Goal: Task Accomplishment & Management: Use online tool/utility

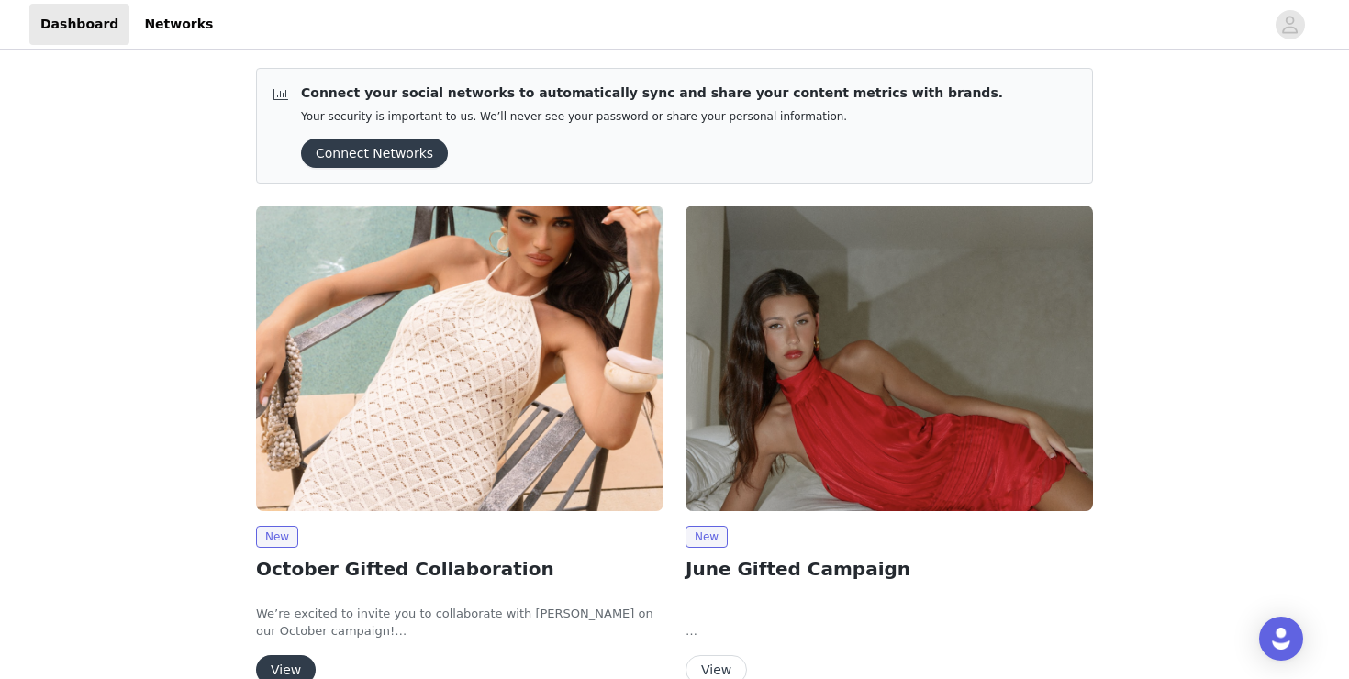
scroll to position [97, 0]
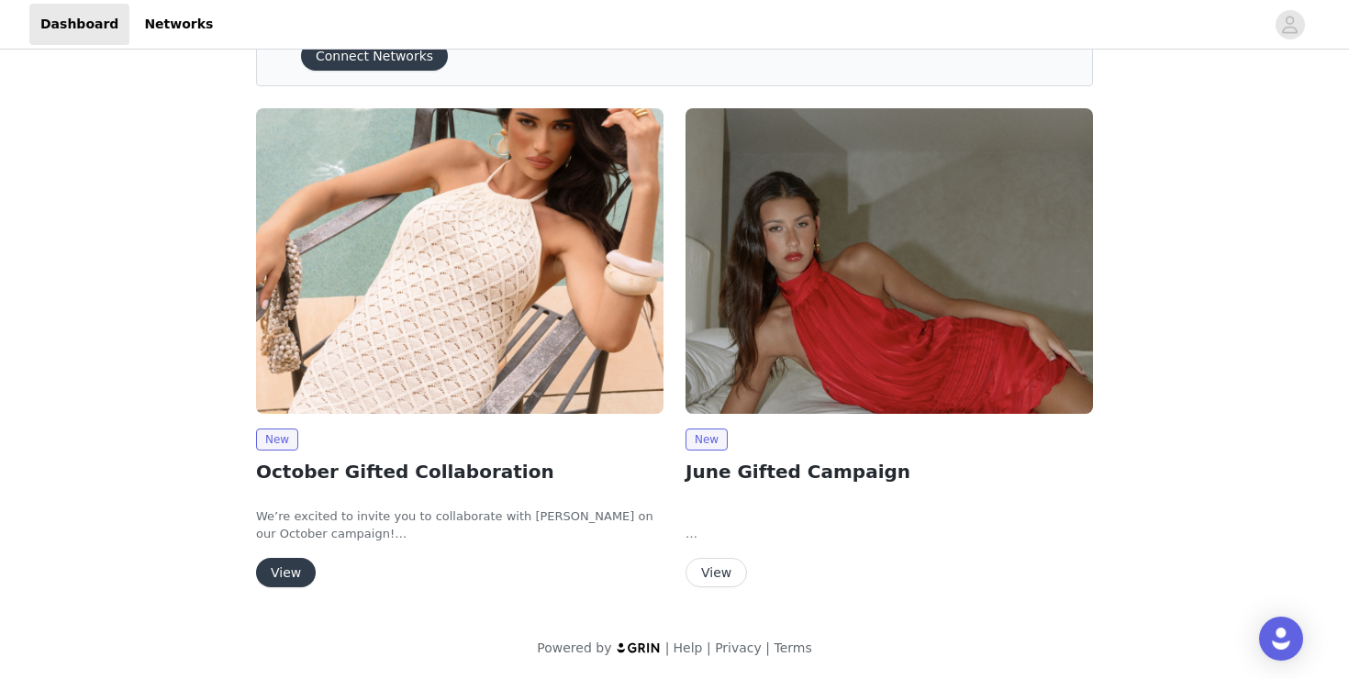
click at [277, 571] on button "View" at bounding box center [286, 572] width 60 height 29
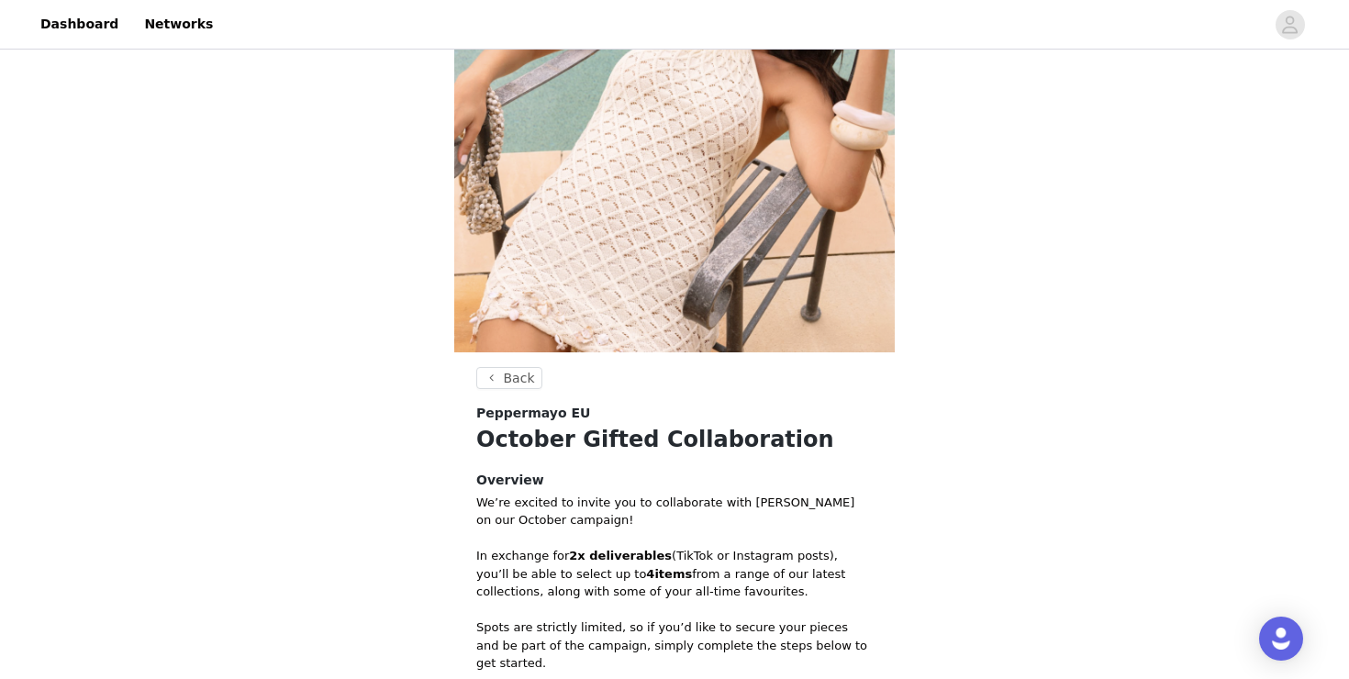
scroll to position [530, 0]
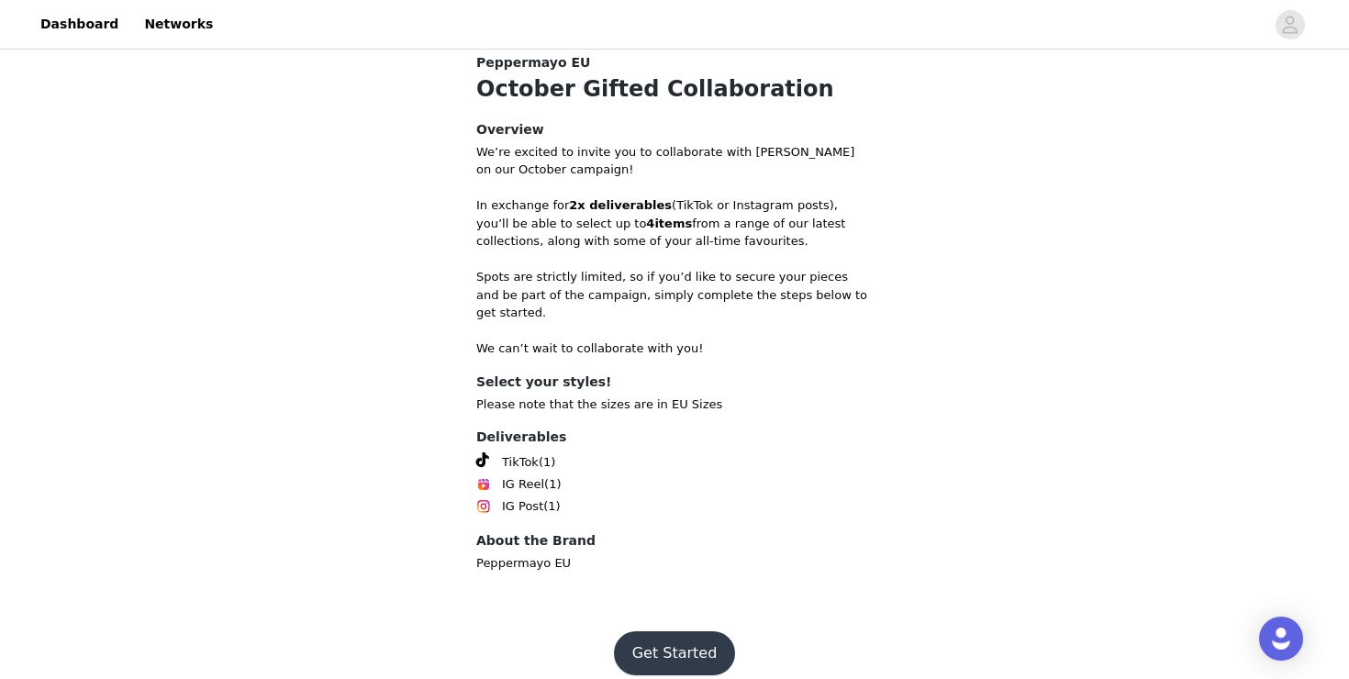
click at [648, 631] on button "Get Started" at bounding box center [675, 653] width 122 height 44
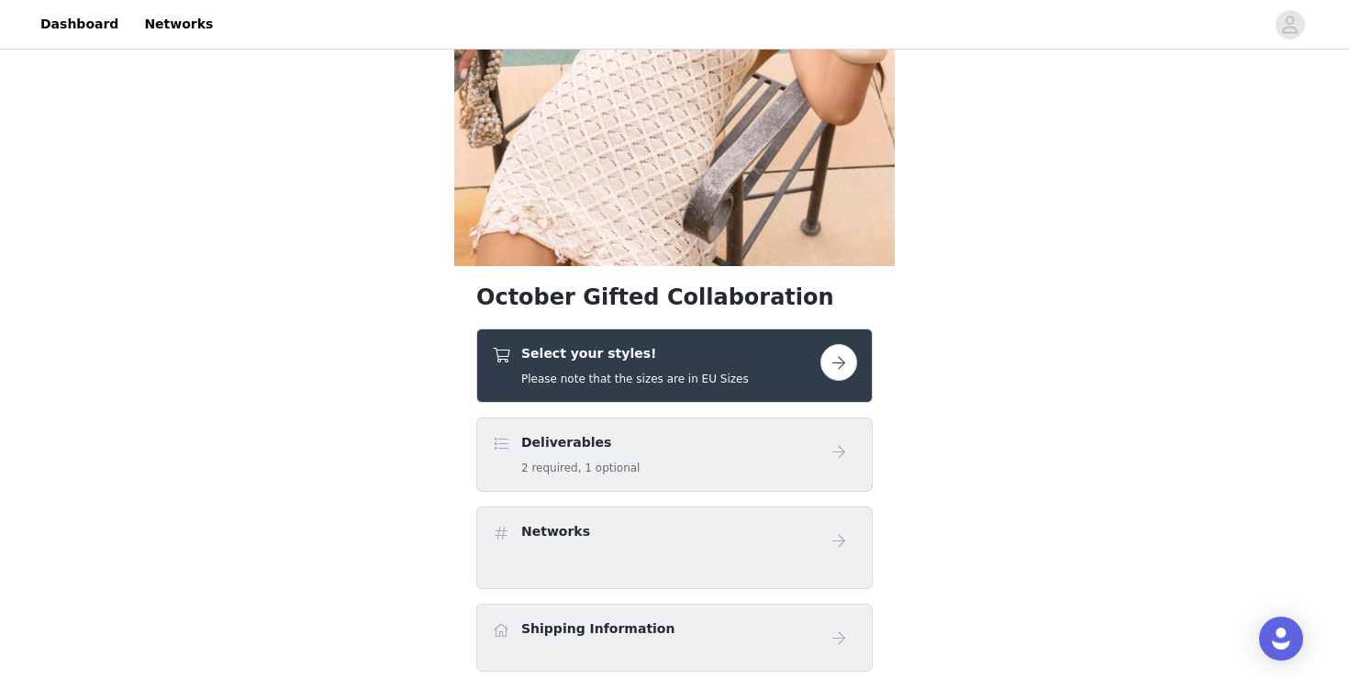
scroll to position [267, 0]
click at [673, 366] on div "Select your styles! Please note that the sizes are in EU Sizes" at bounding box center [635, 364] width 228 height 43
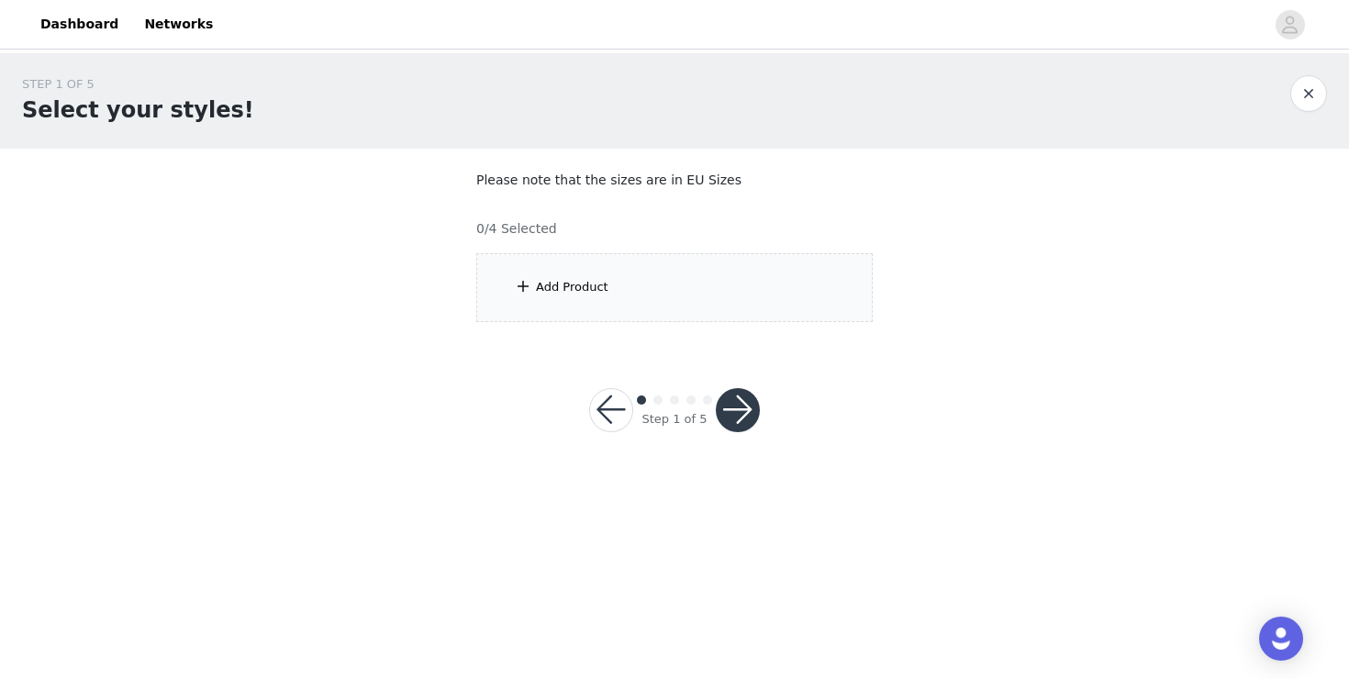
click at [747, 290] on div "Add Product" at bounding box center [674, 287] width 396 height 69
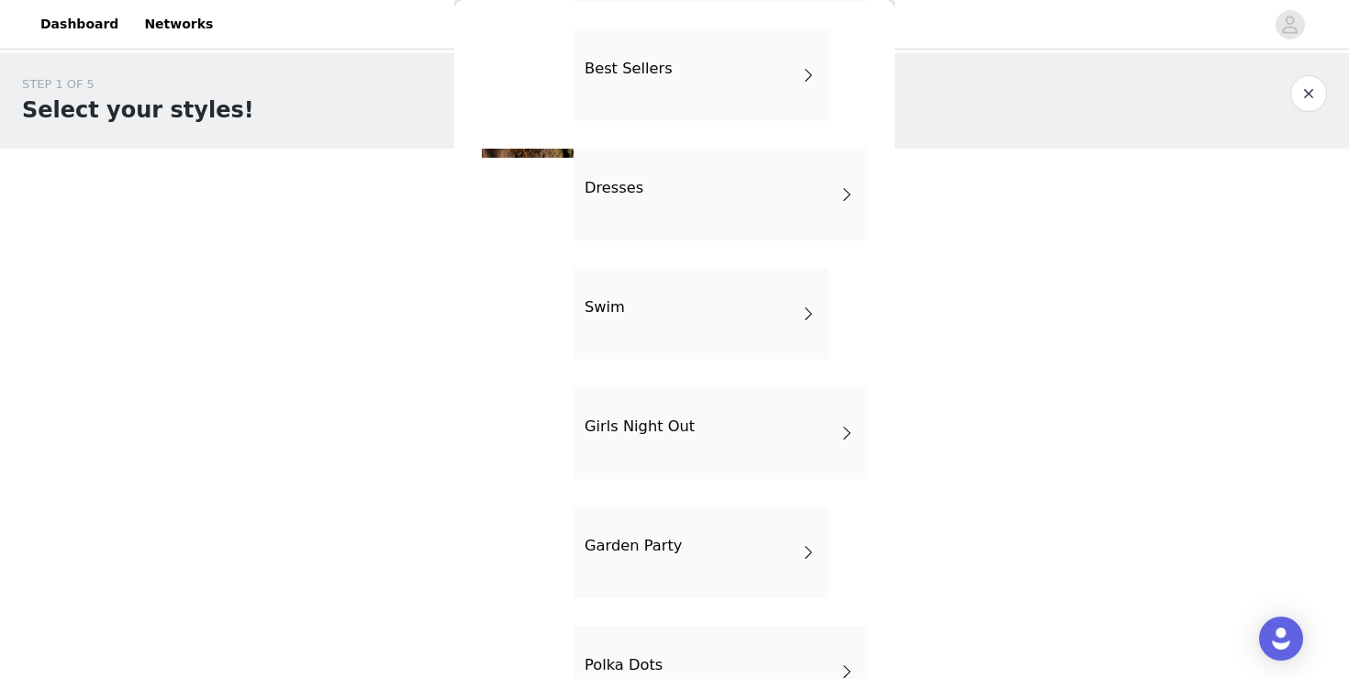
scroll to position [367, 0]
